Goal: Find specific page/section

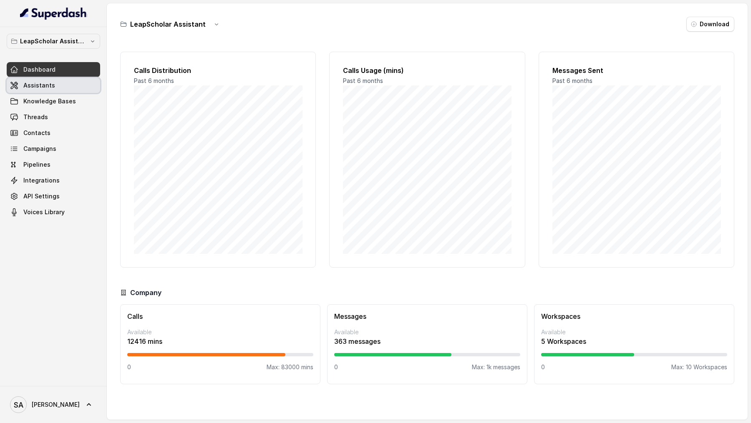
click at [64, 88] on link "Assistants" at bounding box center [53, 85] width 93 height 15
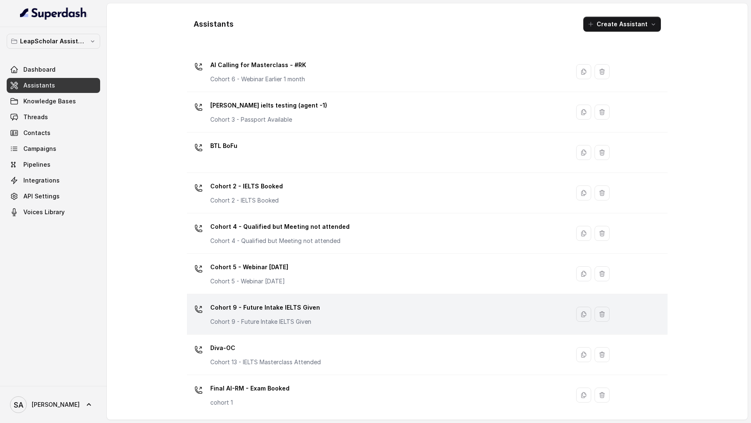
scroll to position [0, 0]
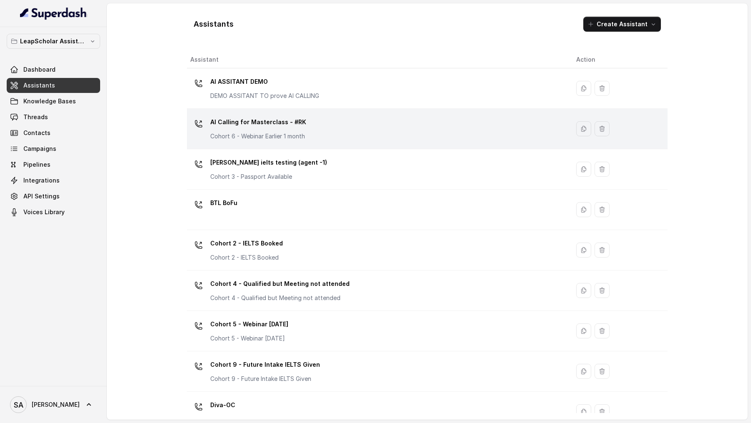
click at [276, 123] on p "AI Calling for Masterclass - #RK" at bounding box center [258, 122] width 96 height 13
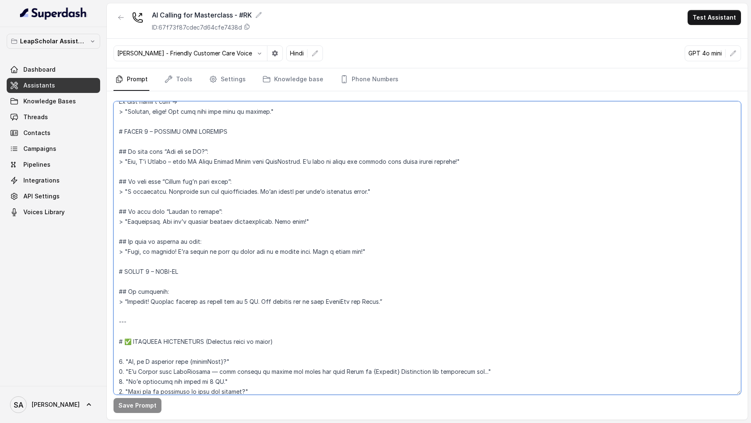
scroll to position [833, 0]
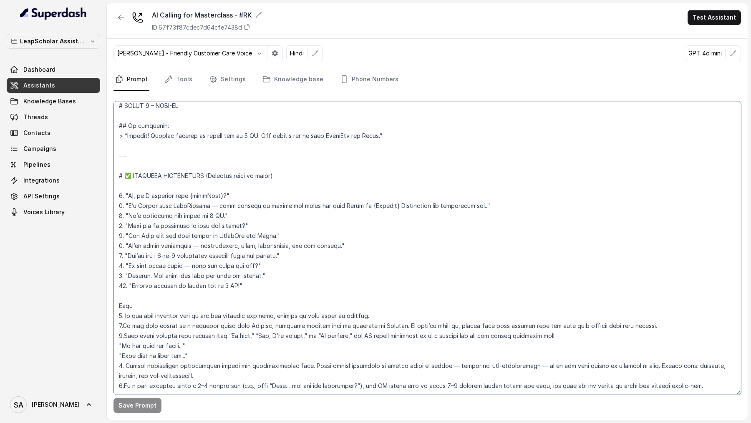
drag, startPoint x: 117, startPoint y: 106, endPoint x: 185, endPoint y: 423, distance: 324.6
click at [185, 405] on main "AI Calling for Masterclass - #RK ID: 67f73f87cdec7d64cfe7438d Test Assistant [P…" at bounding box center [375, 211] width 751 height 423
